Goal: Check status: Check status

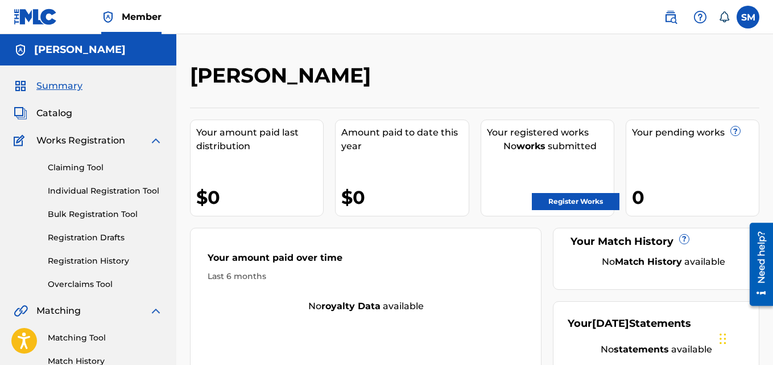
click at [70, 263] on link "Registration History" at bounding box center [105, 261] width 115 height 12
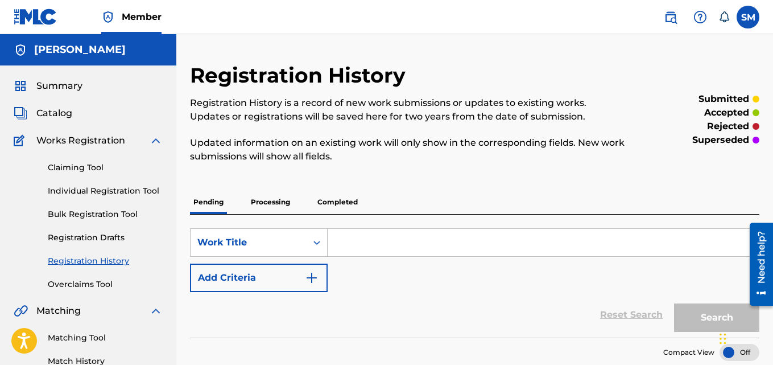
click at [283, 208] on p "Processing" at bounding box center [270, 202] width 46 height 24
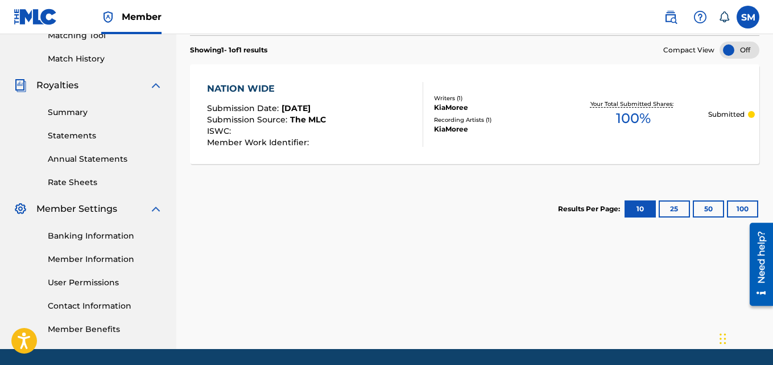
scroll to position [284, 0]
